Goal: Task Accomplishment & Management: Use online tool/utility

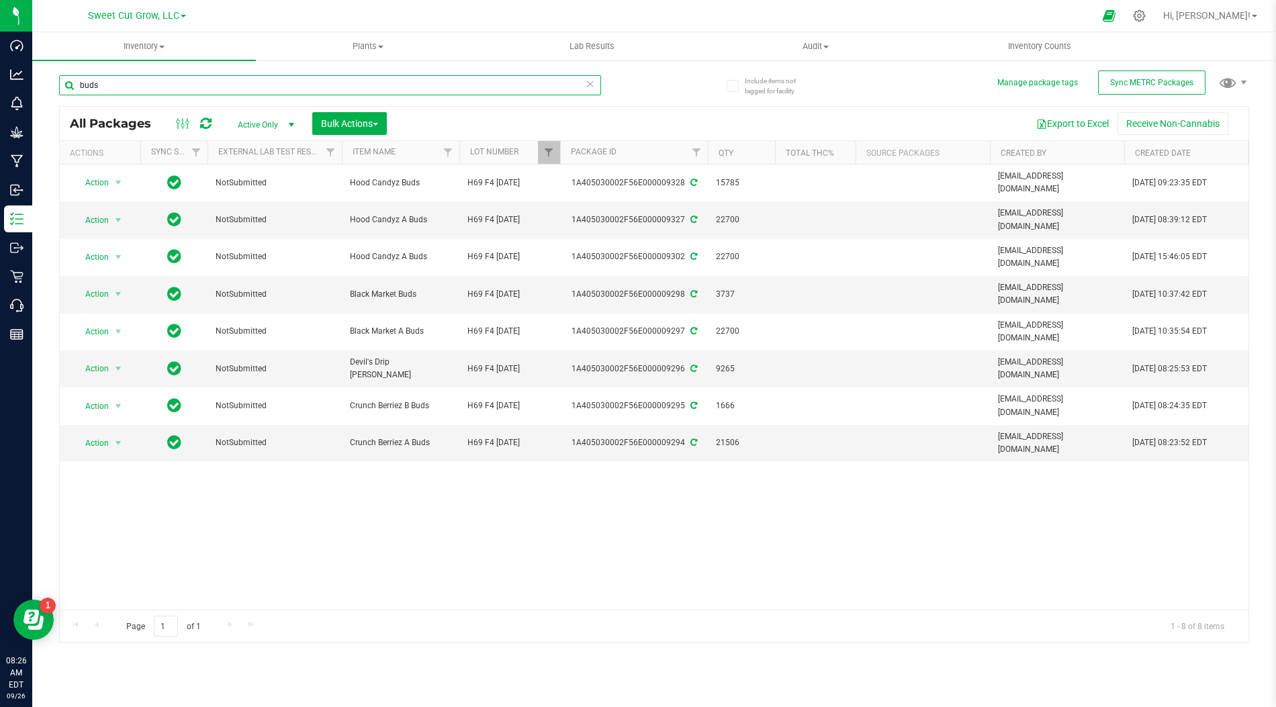
click at [309, 84] on input "buds" at bounding box center [330, 85] width 542 height 20
type input "c"
type input "1/8"
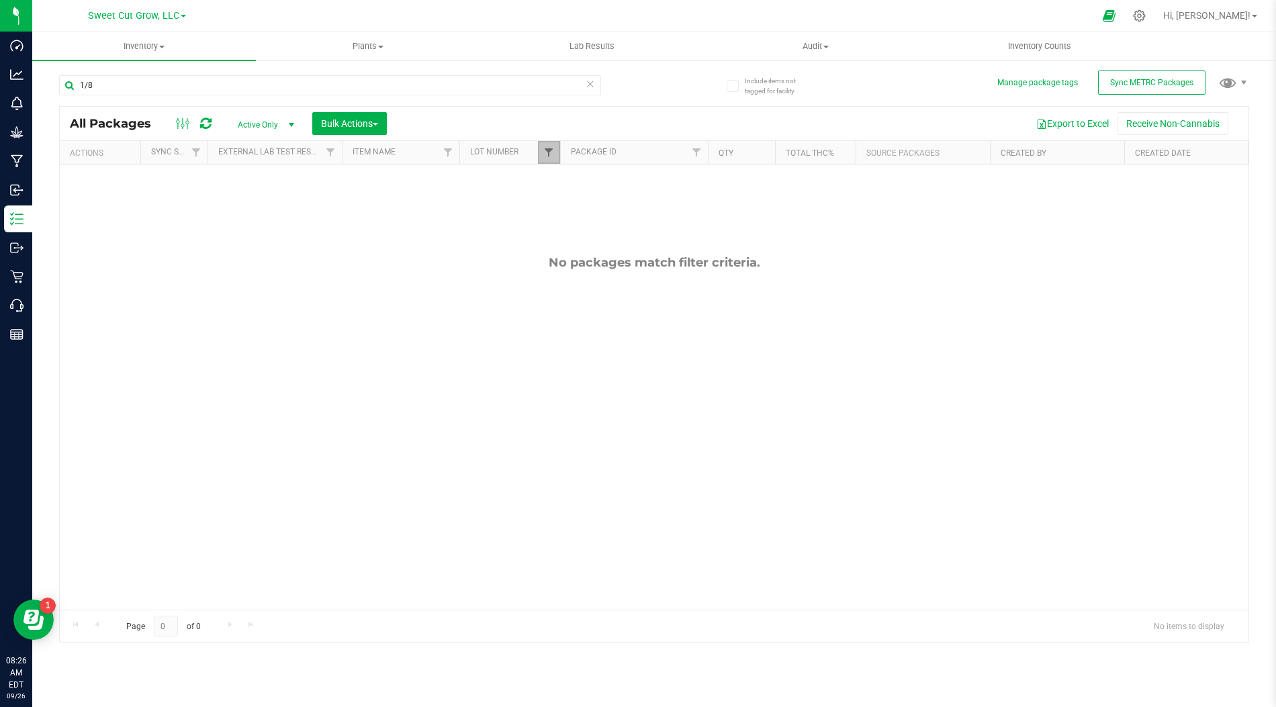
click at [551, 149] on span "Filter" at bounding box center [548, 152] width 11 height 11
click at [650, 256] on button "Clear" at bounding box center [651, 264] width 64 height 30
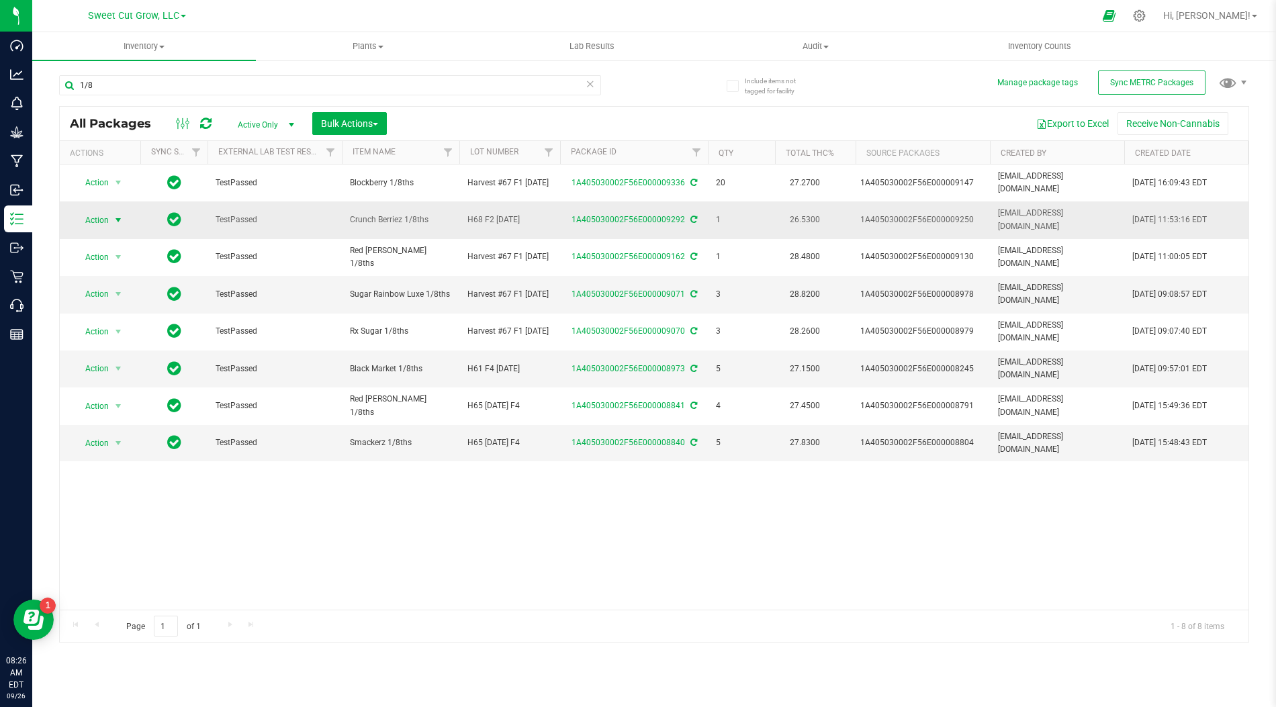
click at [109, 211] on span "Action" at bounding box center [100, 220] width 54 height 19
click at [134, 229] on li "Adjust qty" at bounding box center [115, 232] width 83 height 20
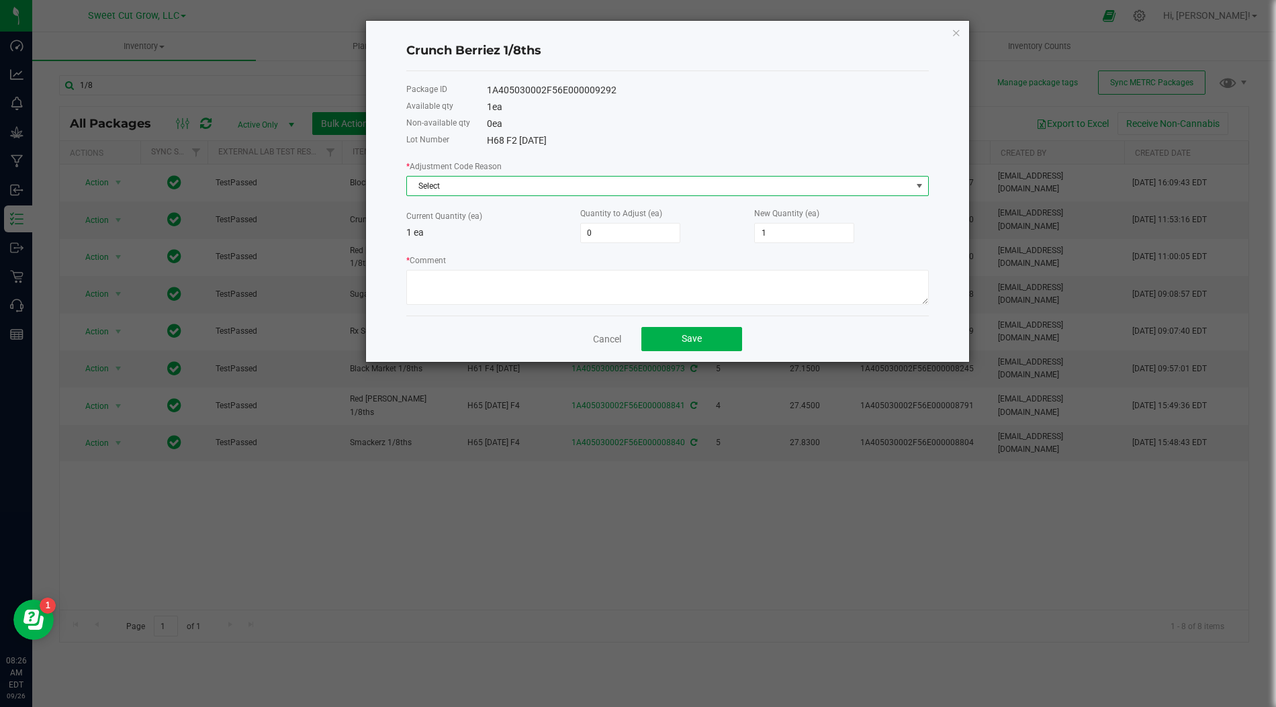
click at [758, 182] on span "Select" at bounding box center [659, 186] width 504 height 19
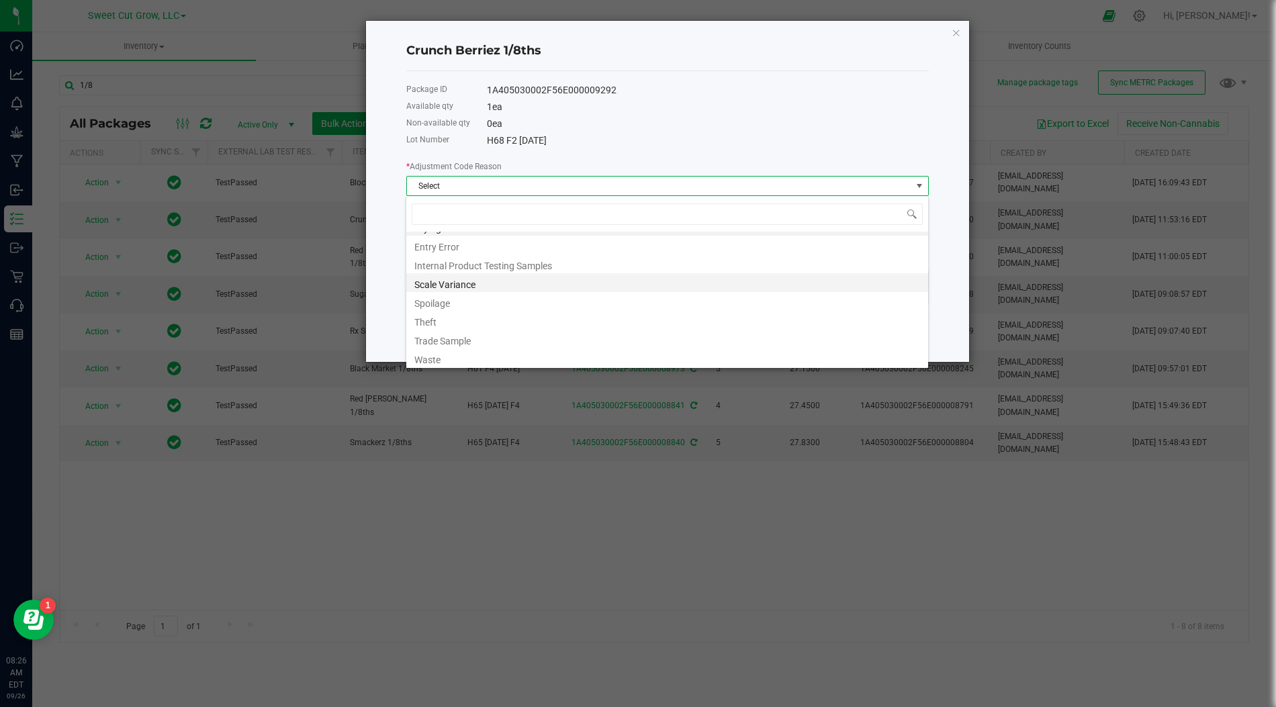
scroll to position [15, 0]
click at [584, 267] on li "Internal Product Testing Samples" at bounding box center [667, 263] width 522 height 19
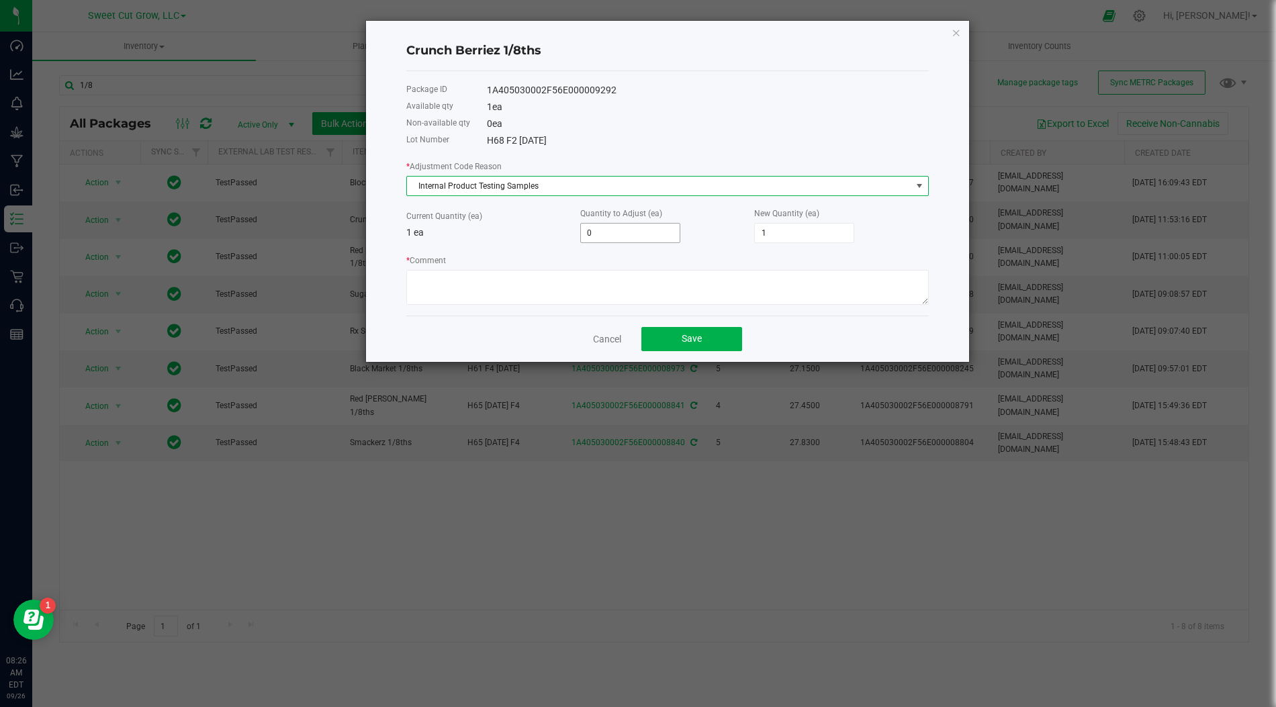
click at [675, 227] on input "0" at bounding box center [630, 233] width 99 height 19
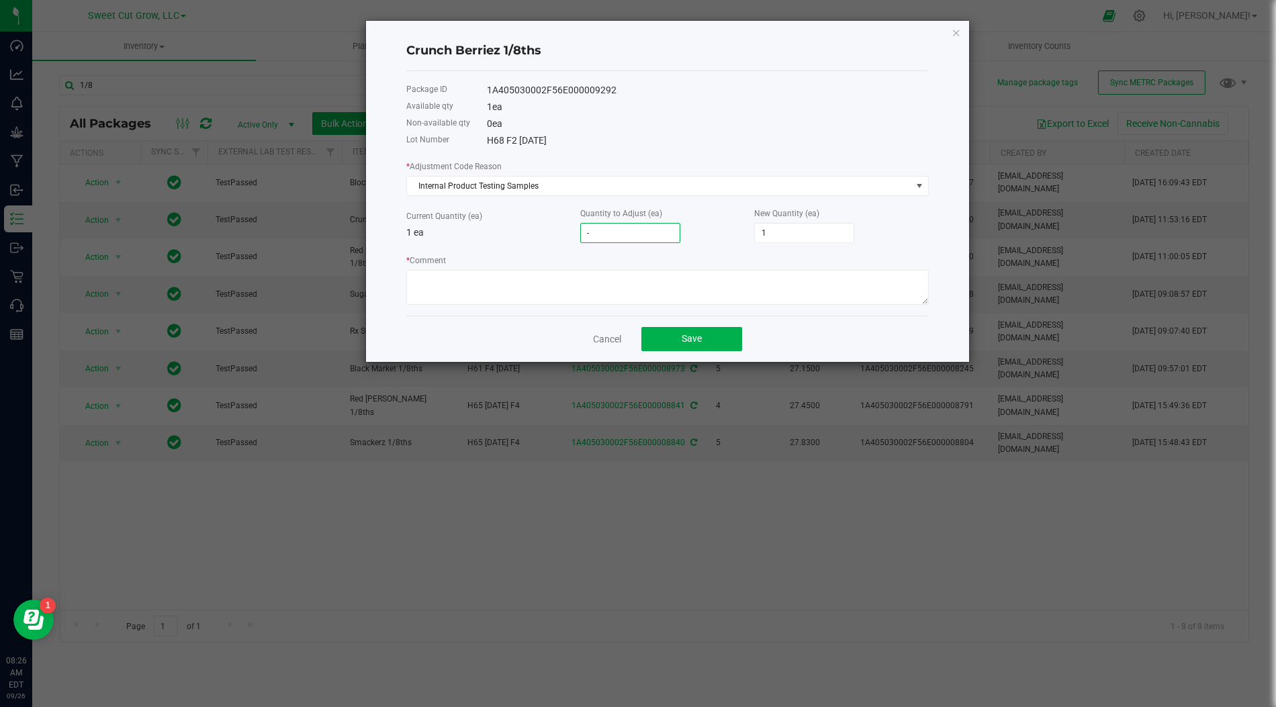
type input "-1"
type input "0"
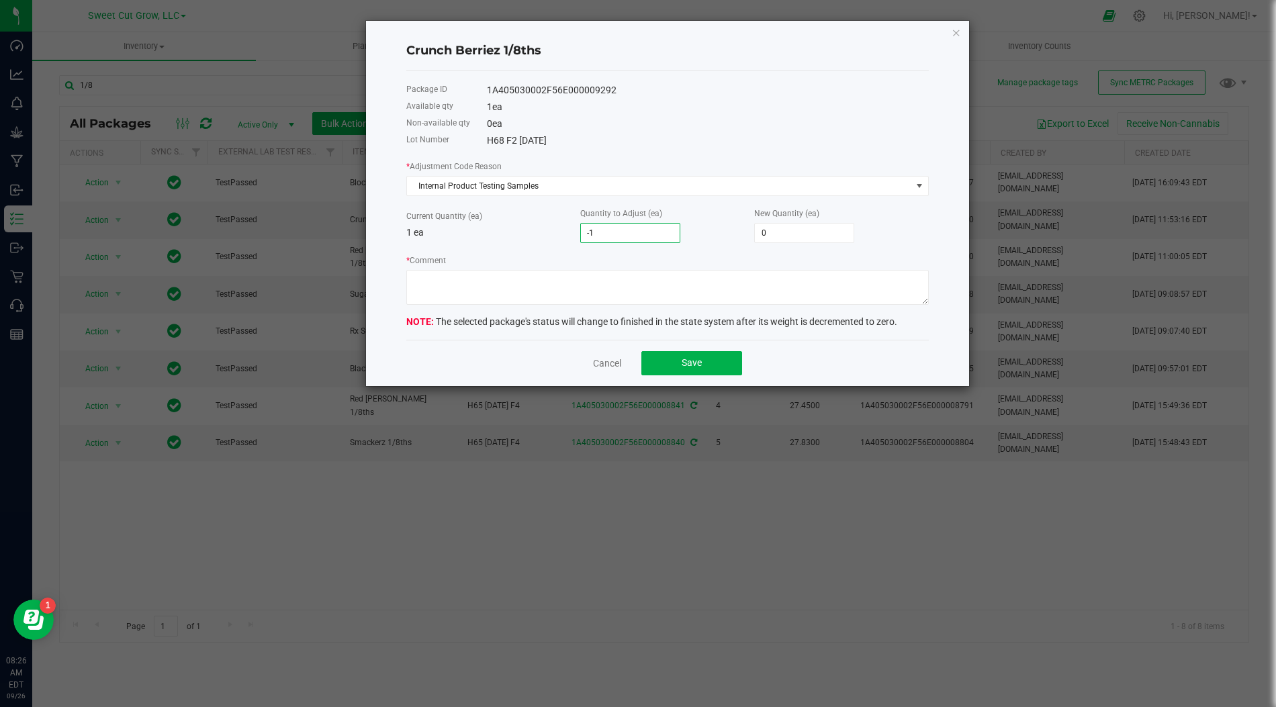
type input "-1"
click at [613, 255] on div "* Comment" at bounding box center [667, 279] width 523 height 52
click at [613, 281] on textarea "* Comment" at bounding box center [667, 287] width 523 height 35
click at [526, 285] on textarea "* Comment" at bounding box center [667, 287] width 523 height 35
type textarea "3"
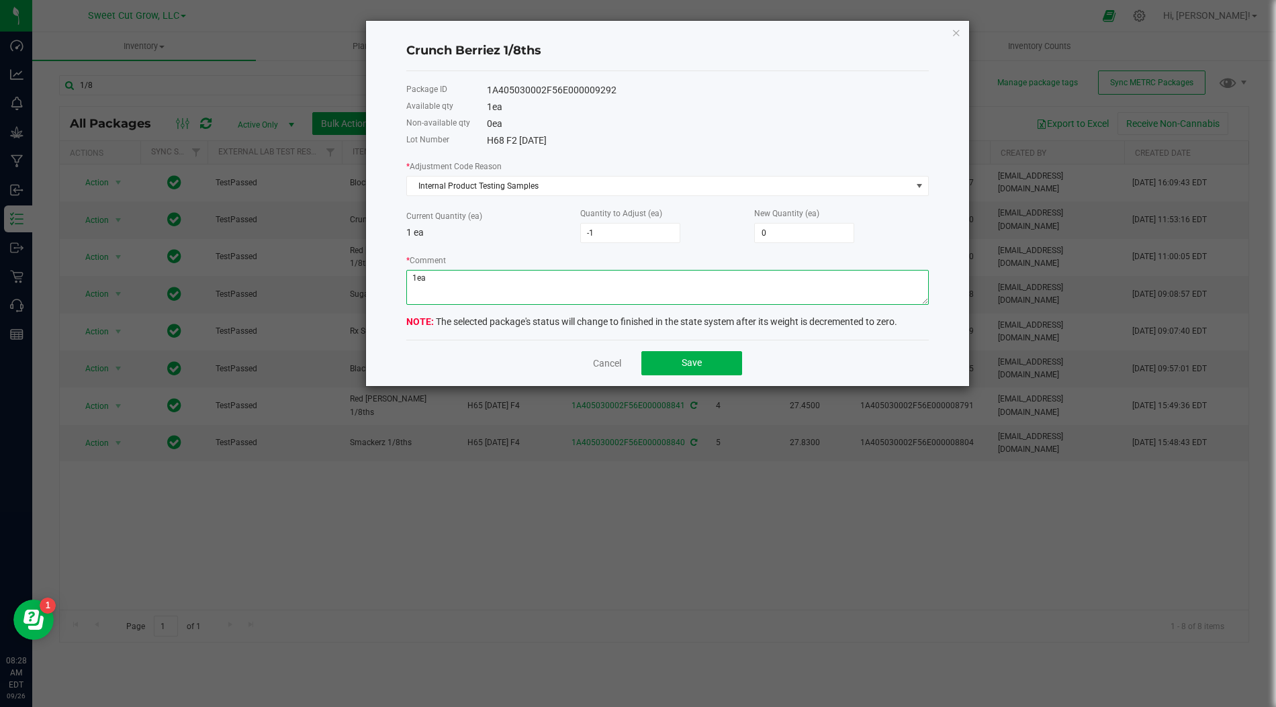
paste textarea "0428963351 [PERSON_NAME]"
type textarea "1ea 0428963351 [PERSON_NAME]"
click at [685, 362] on span "Save" at bounding box center [692, 362] width 20 height 11
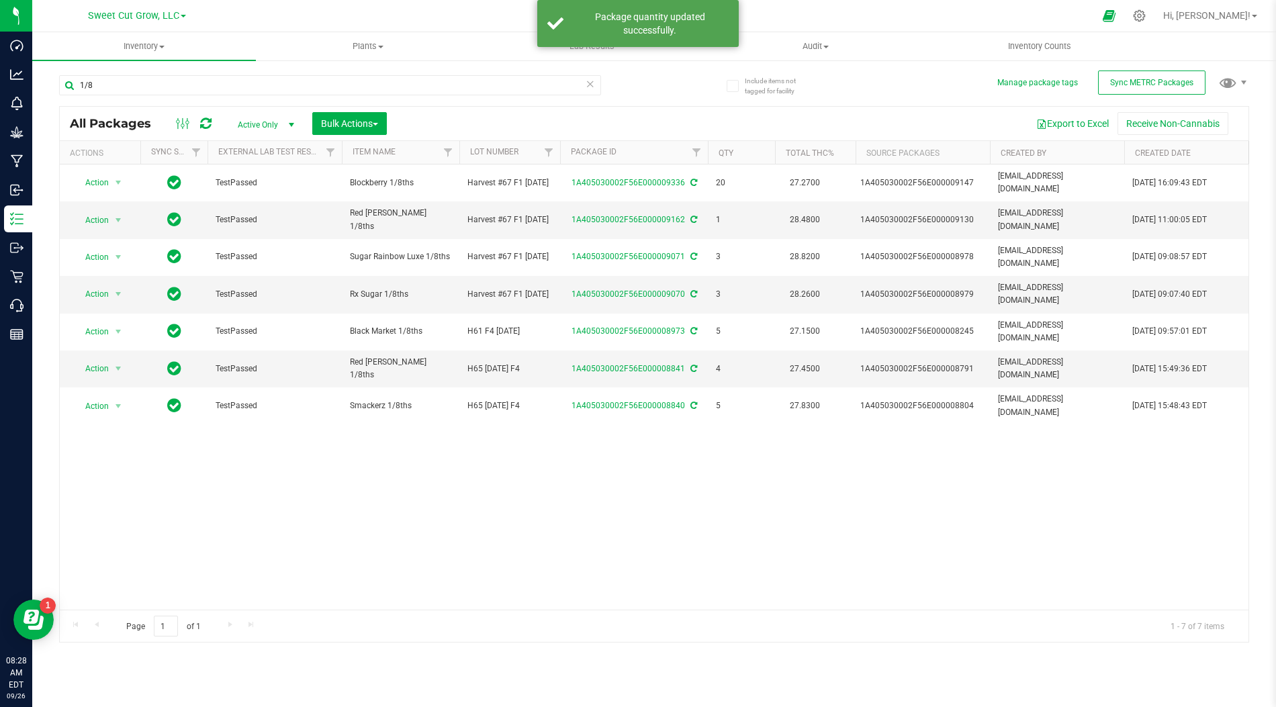
click at [656, 402] on div "Action Action Adjust qty Create package Edit attributes Global inventory Locate…" at bounding box center [654, 387] width 1189 height 445
